Goal: Information Seeking & Learning: Learn about a topic

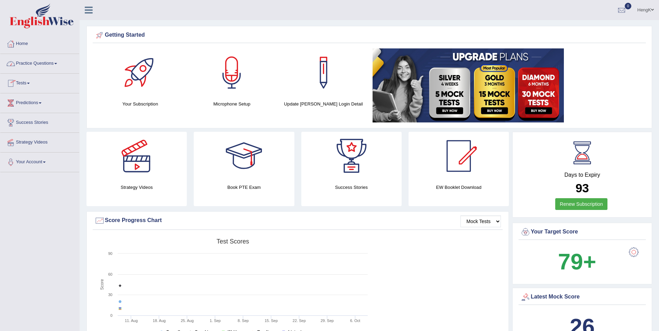
click at [53, 65] on link "Practice Questions" at bounding box center [39, 62] width 79 height 17
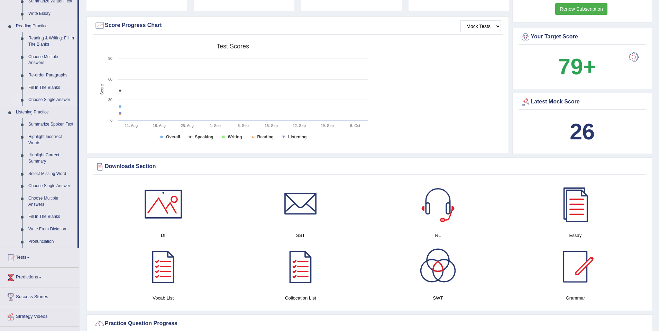
scroll to position [207, 0]
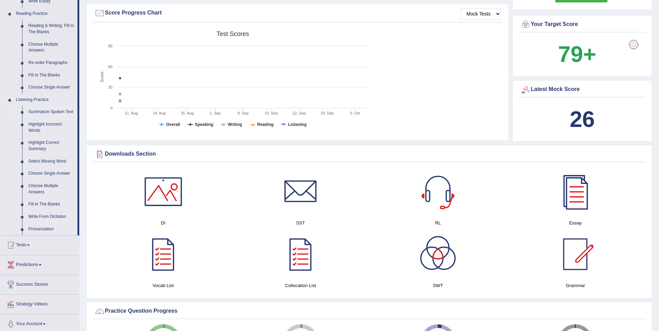
click at [54, 111] on link "Summarize Spoken Text" at bounding box center [51, 112] width 52 height 12
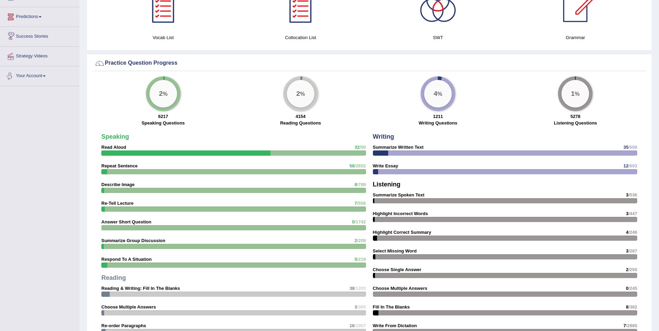
scroll to position [416, 0]
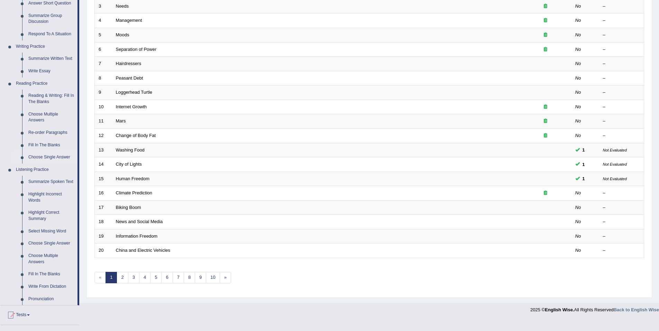
scroll to position [138, 0]
click at [43, 96] on link "Reading & Writing: Fill In The Blanks" at bounding box center [51, 98] width 52 height 18
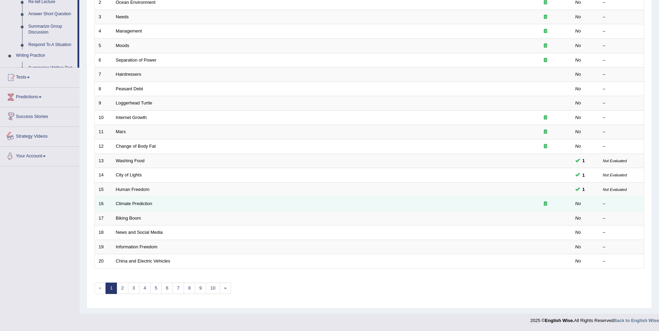
scroll to position [211, 0]
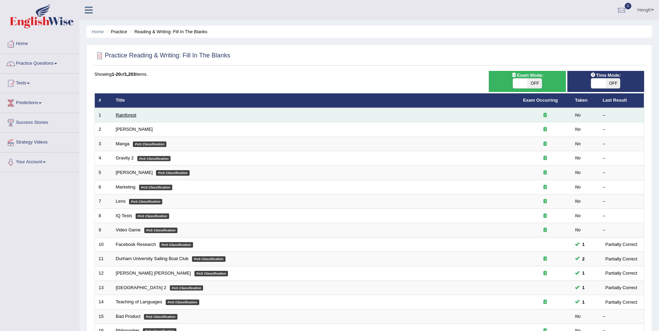
click at [134, 116] on link "Rainforest" at bounding box center [126, 114] width 20 height 5
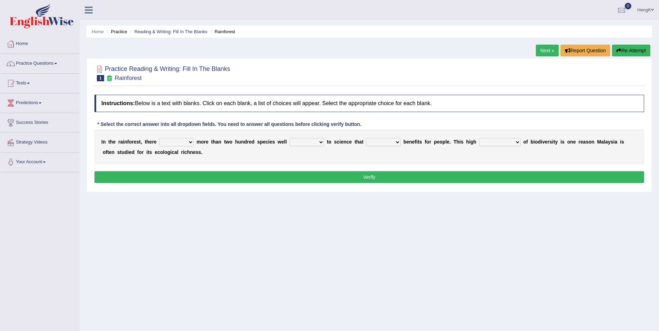
click at [187, 142] on select "have can be has is" at bounding box center [176, 142] width 35 height 8
select select "have"
click at [159, 138] on select "have can be has is" at bounding box center [176, 142] width 35 height 8
click at [311, 143] on select "knowing known knew know" at bounding box center [306, 142] width 35 height 8
select select "known"
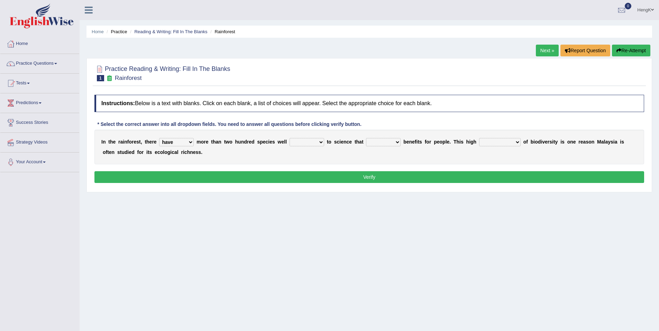
click at [289, 138] on select "knowing known knew know" at bounding box center [306, 142] width 35 height 8
click at [387, 142] on select "contain contained containing contains" at bounding box center [383, 142] width 35 height 8
select select "contains"
click at [366, 138] on select "contain contained containing contains" at bounding box center [383, 142] width 35 height 8
click at [498, 143] on select "condensation conjunction continuity complexity" at bounding box center [499, 142] width 41 height 8
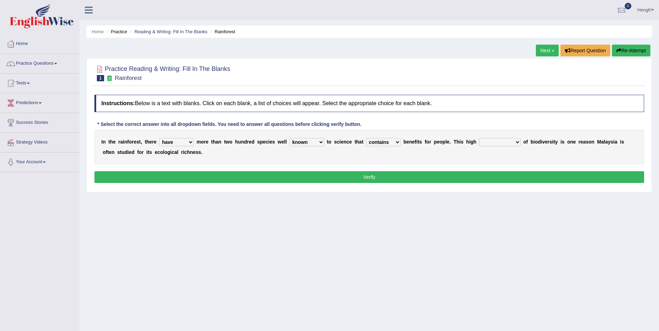
select select "complexity"
click at [479, 138] on select "condensation conjunction continuity complexity" at bounding box center [499, 142] width 41 height 8
click at [373, 178] on button "Verify" at bounding box center [368, 177] width 549 height 12
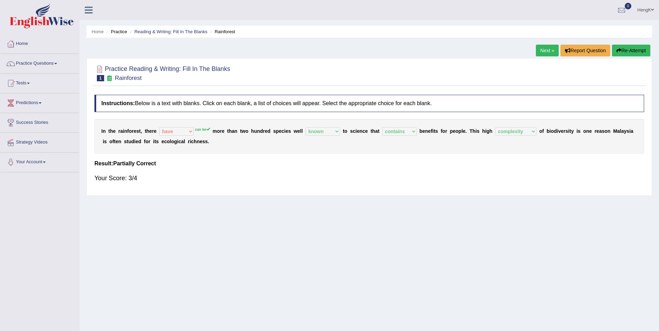
click at [544, 50] on link "Next »" at bounding box center [546, 51] width 23 height 12
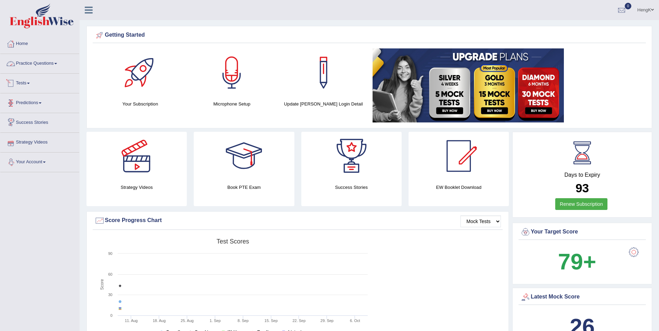
click at [38, 61] on link "Practice Questions" at bounding box center [39, 62] width 79 height 17
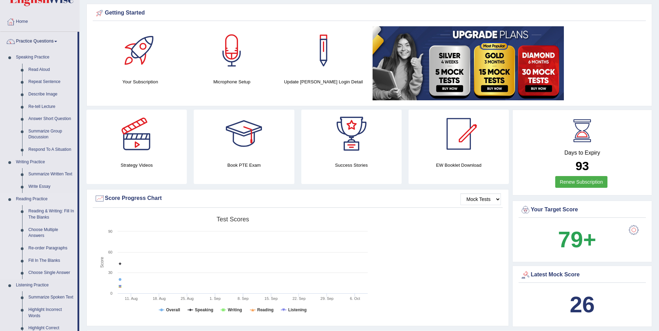
scroll to position [35, 0]
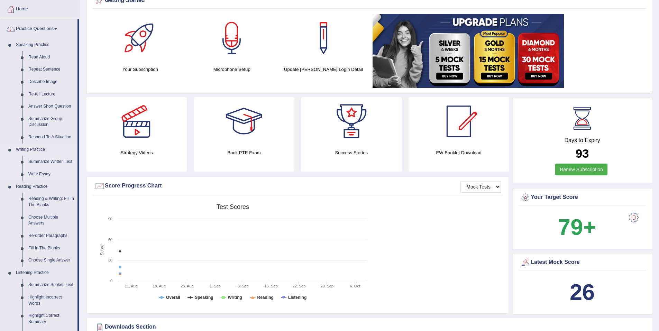
click at [49, 159] on link "Summarize Written Text" at bounding box center [51, 162] width 52 height 12
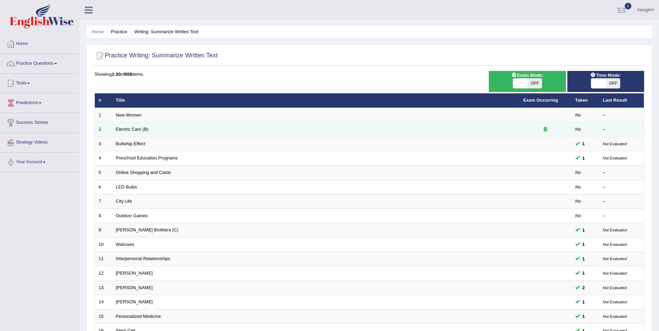
click at [579, 130] on em "No" at bounding box center [578, 129] width 6 height 5
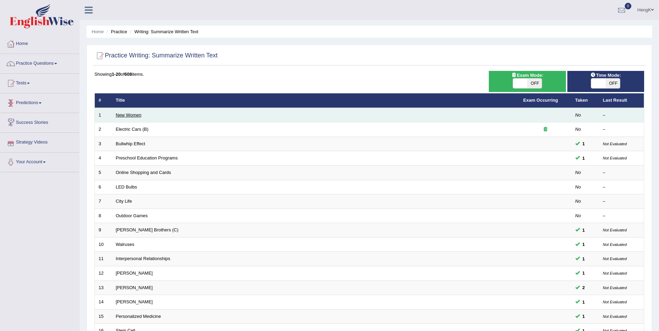
click at [134, 116] on link "New Women" at bounding box center [129, 114] width 26 height 5
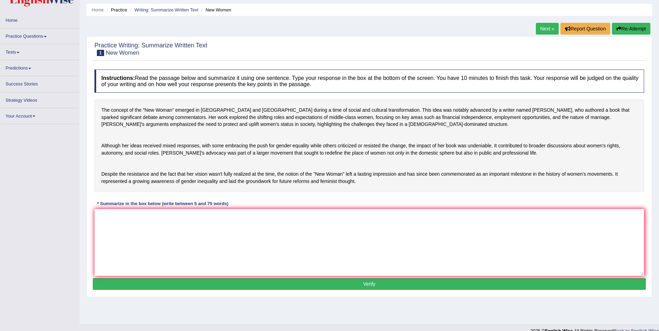
scroll to position [32, 0]
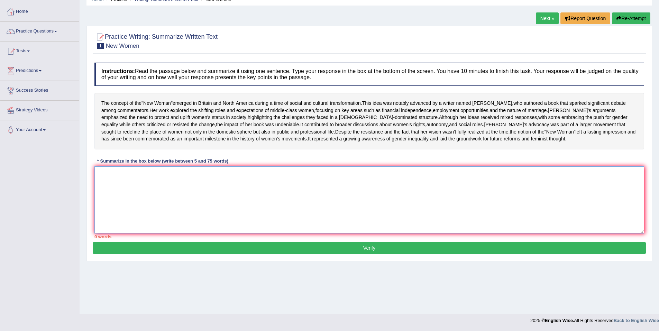
click at [215, 214] on textarea at bounding box center [368, 199] width 549 height 67
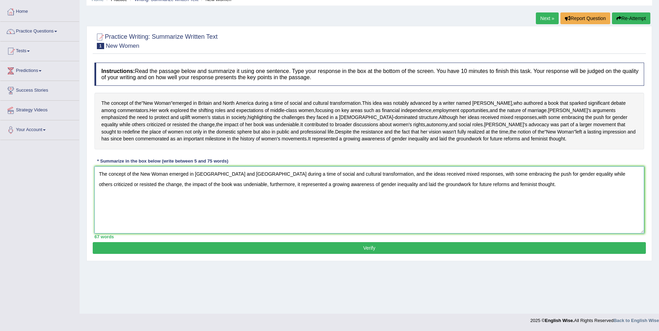
type textarea "The concept of the New Woman emerged in Britain and North America during a time…"
click at [371, 254] on button "Verify" at bounding box center [369, 248] width 553 height 12
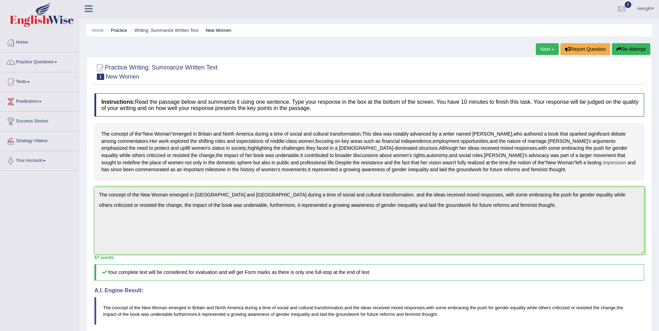
scroll to position [0, 0]
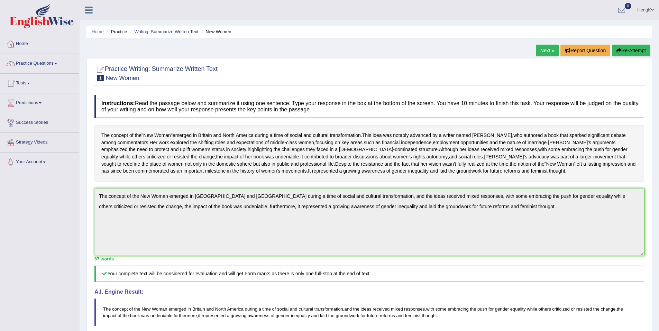
click at [545, 53] on link "Next »" at bounding box center [546, 51] width 23 height 12
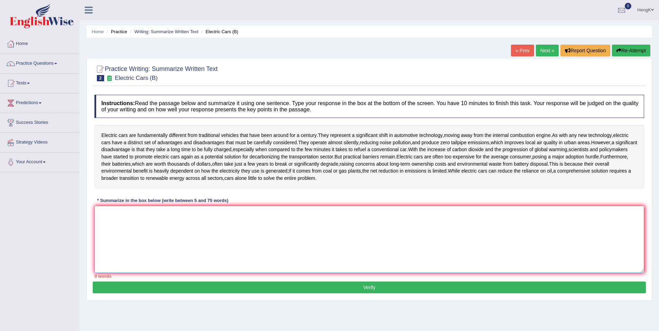
click at [333, 235] on textarea at bounding box center [368, 239] width 549 height 67
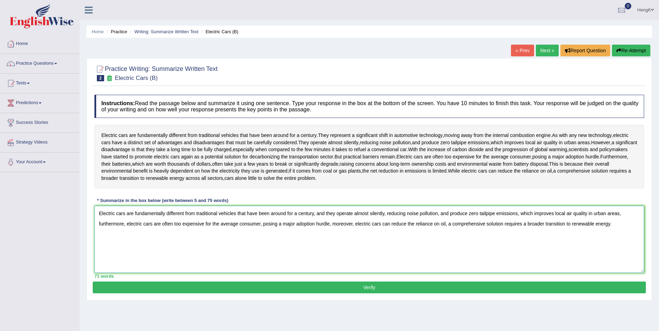
type textarea "Electric cars are fundamentally different from traditional vehicles that have b…"
click at [369, 288] on button "Verify" at bounding box center [369, 287] width 553 height 12
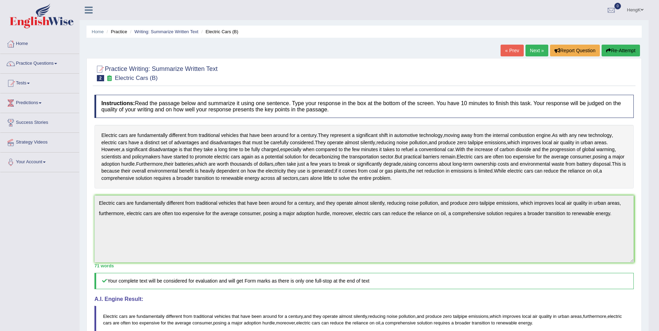
click at [123, 33] on li "Practice" at bounding box center [116, 31] width 22 height 7
click at [123, 31] on li "Practice" at bounding box center [116, 31] width 22 height 7
click at [166, 34] on link "Writing: Summarize Written Text" at bounding box center [166, 31] width 64 height 5
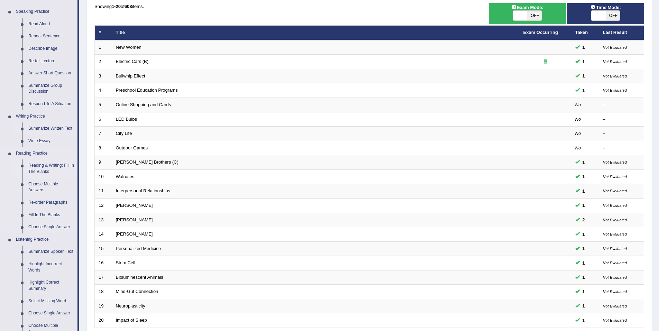
scroll to position [69, 0]
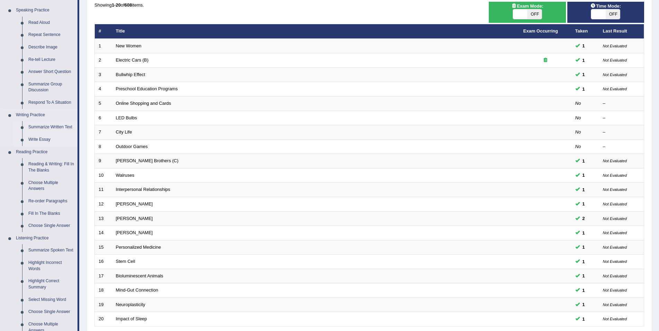
click at [47, 137] on link "Write Essay" at bounding box center [51, 139] width 52 height 12
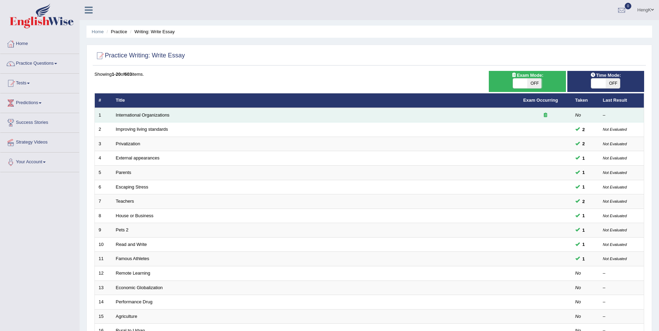
click at [150, 118] on td "International Organizations" at bounding box center [315, 115] width 407 height 15
click at [153, 115] on link "International Organizations" at bounding box center [143, 114] width 54 height 5
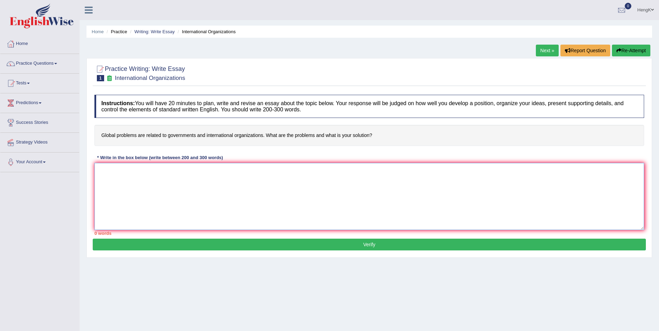
click at [185, 176] on textarea at bounding box center [368, 196] width 549 height 67
drag, startPoint x: 374, startPoint y: 134, endPoint x: 106, endPoint y: 134, distance: 268.6
click at [105, 134] on h4 "Global problems are related to governments and international organizations. Wha…" at bounding box center [368, 135] width 549 height 21
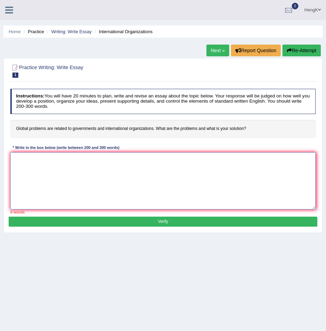
click at [60, 167] on textarea at bounding box center [163, 180] width 306 height 57
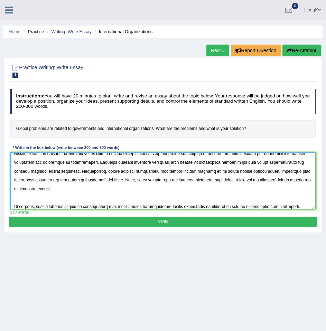
scroll to position [120, 0]
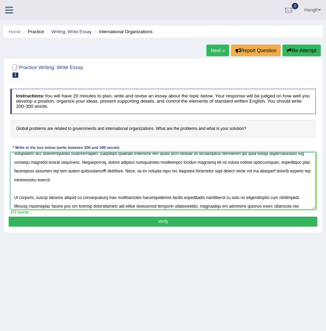
type textarea "The increasing prevalence of global problems related to governments and interna…"
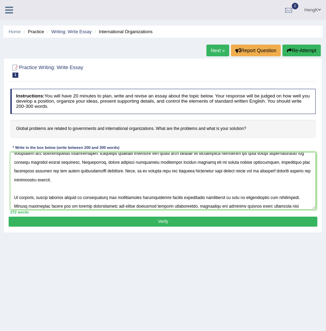
click at [166, 223] on button "Verify" at bounding box center [163, 222] width 308 height 10
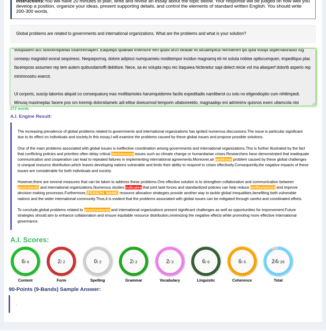
scroll to position [112, 0]
